Goal: Information Seeking & Learning: Learn about a topic

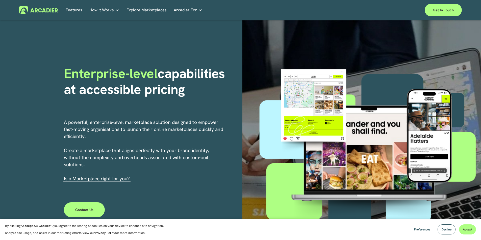
click at [111, 132] on p "A powerful, enterprise-level marketplace solution designed to empower fast-movi…" at bounding box center [144, 151] width 160 height 64
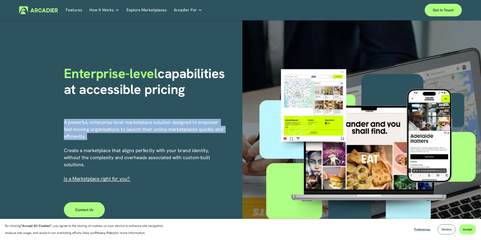
click at [112, 132] on p "A powerful, enterprise-level marketplace solution designed to empower fast-movi…" at bounding box center [144, 151] width 160 height 64
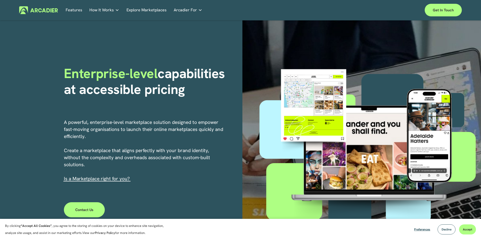
click at [215, 151] on p "A powerful, enterprise-level marketplace solution designed to empower fast-movi…" at bounding box center [144, 151] width 160 height 64
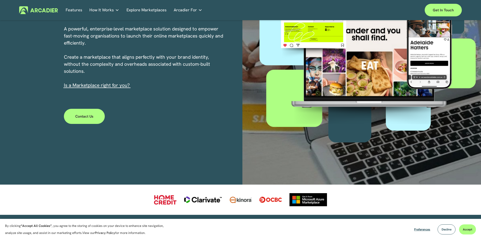
scroll to position [101, 0]
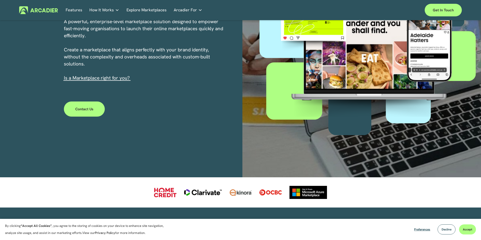
click at [162, 80] on p "A powerful, enterprise-level marketplace solution designed to empower fast-movi…" at bounding box center [144, 50] width 160 height 64
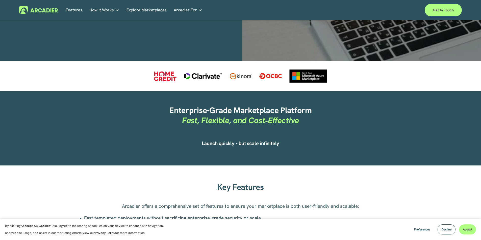
scroll to position [278, 0]
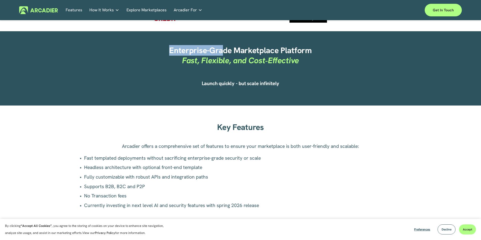
drag, startPoint x: 168, startPoint y: 54, endPoint x: 222, endPoint y: 62, distance: 54.6
click at [224, 57] on h2 "Enterprise-Grade Marketplace Platform Fast, Flexible, and Cost‑Effective" at bounding box center [240, 56] width 262 height 20
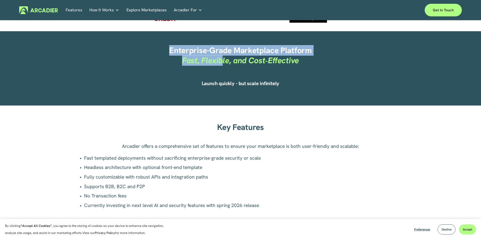
click at [189, 60] on em "Fast, Flexible, and Cost‑Effective" at bounding box center [240, 60] width 117 height 11
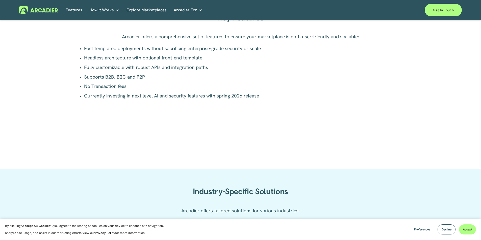
scroll to position [378, 0]
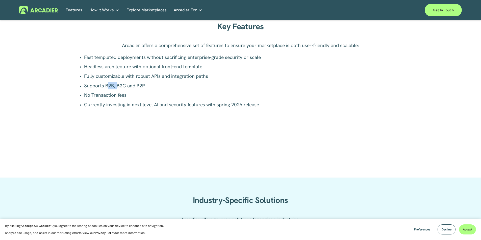
drag, startPoint x: 106, startPoint y: 85, endPoint x: 120, endPoint y: 87, distance: 13.5
click at [118, 87] on p "Supports B2B, B2C and P2P" at bounding box center [243, 85] width 318 height 7
click at [145, 89] on p "Supports B2B, B2C and P2P" at bounding box center [243, 85] width 318 height 7
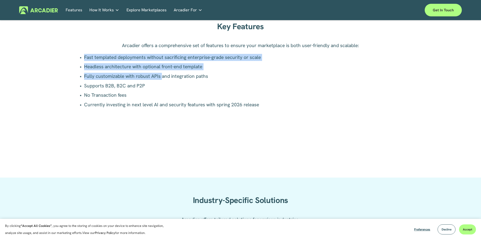
drag, startPoint x: 75, startPoint y: 59, endPoint x: 161, endPoint y: 72, distance: 87.3
click at [161, 72] on ul "Fast templated deployments without sacrificing enterprise-grade security or sca…" at bounding box center [240, 81] width 323 height 54
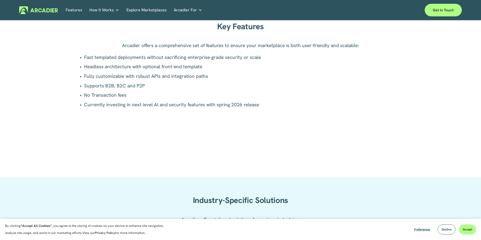
click at [210, 89] on p "Supports B2B, B2C and P2P" at bounding box center [243, 85] width 318 height 7
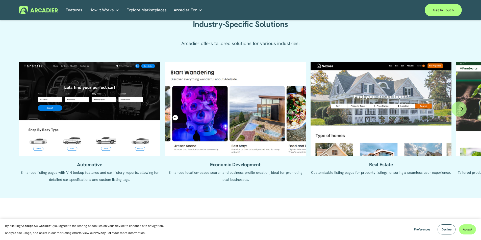
scroll to position [555, 0]
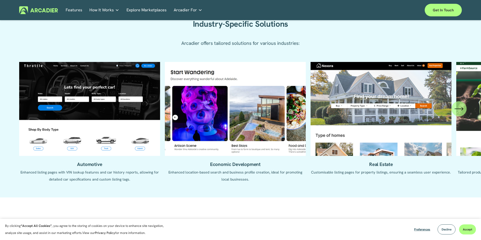
click at [461, 110] on icon "\a \a \a Next\a \a" at bounding box center [458, 108] width 9 height 9
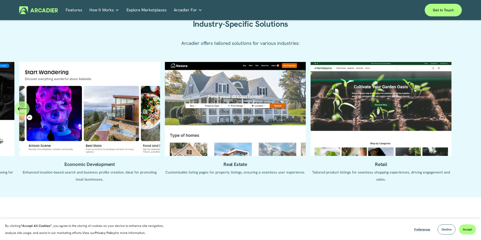
click at [461, 110] on ul "Automotive Enhanced listing pages with VIN lookup features and car history repo…" at bounding box center [240, 126] width 442 height 128
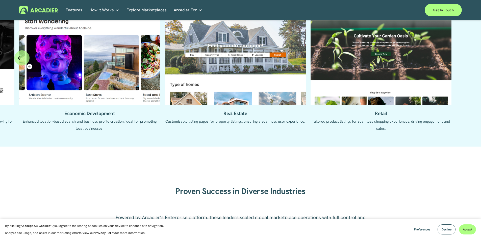
scroll to position [681, 0]
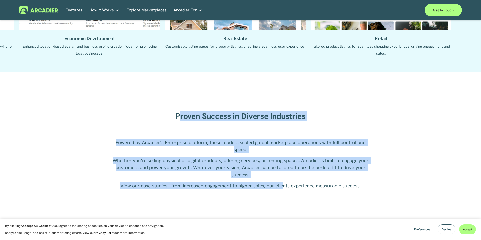
drag, startPoint x: 182, startPoint y: 117, endPoint x: 283, endPoint y: 191, distance: 125.8
click at [282, 191] on div "Proven Success in Diverse Industries Powered by Arcadier’s Enterprise platform,…" at bounding box center [240, 200] width 481 height 228
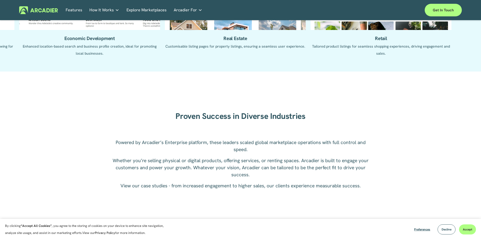
click at [352, 189] on p "View our case studies - from increased engagement to higher sales, our clients …" at bounding box center [240, 186] width 262 height 7
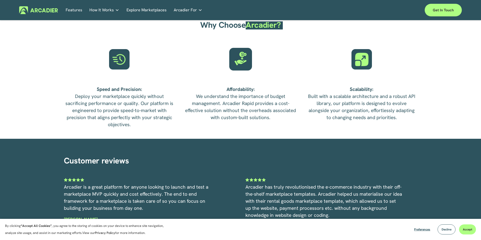
scroll to position [1287, 0]
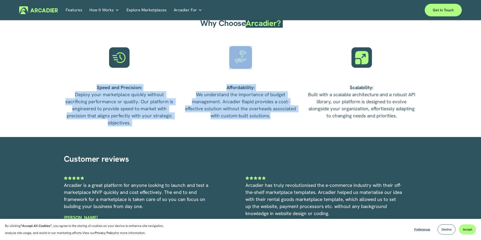
drag, startPoint x: 276, startPoint y: 125, endPoint x: 44, endPoint y: 71, distance: 238.4
click at [41, 71] on div "Why Choose Arcadier? Speed and Precision: Deploy your marketplace quickly witho…" at bounding box center [240, 69] width 481 height 137
click at [228, 130] on div "Affordability: We understand the importance of budget management. Arcadier Rapi…" at bounding box center [240, 107] width 111 height 46
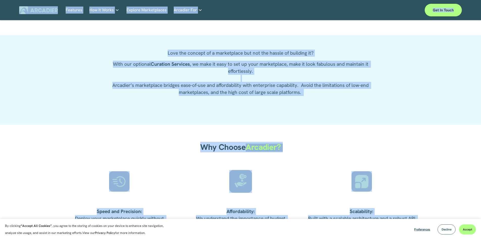
scroll to position [1110, 0]
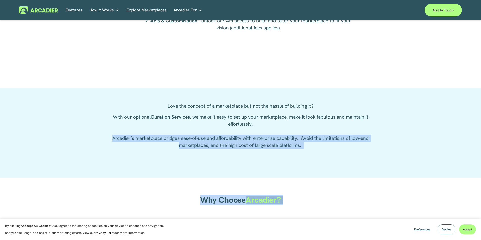
drag, startPoint x: 405, startPoint y: 122, endPoint x: 104, endPoint y: 133, distance: 300.7
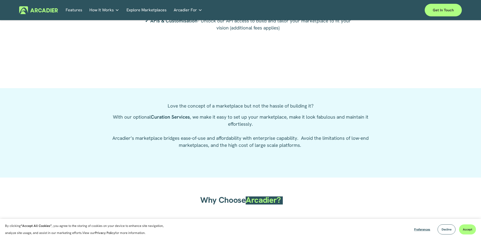
click at [96, 120] on div "Love the concept of a marketplace but not the hassle of building it? With our o…" at bounding box center [240, 133] width 481 height 61
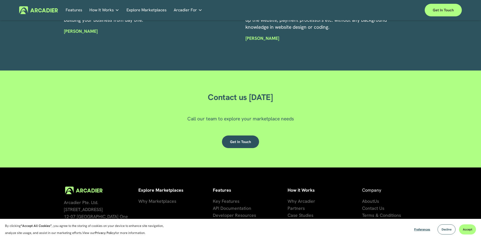
scroll to position [1513, 0]
